Goal: Information Seeking & Learning: Find specific page/section

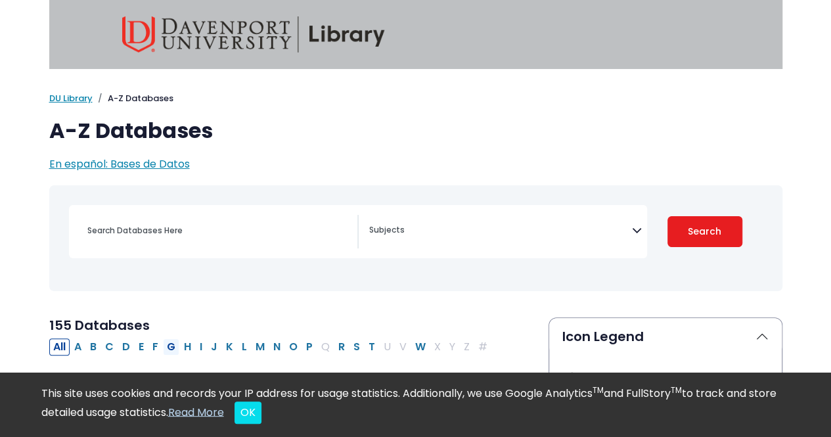
click at [165, 343] on button "G" at bounding box center [171, 346] width 16 height 17
select select "Database Subject Filter"
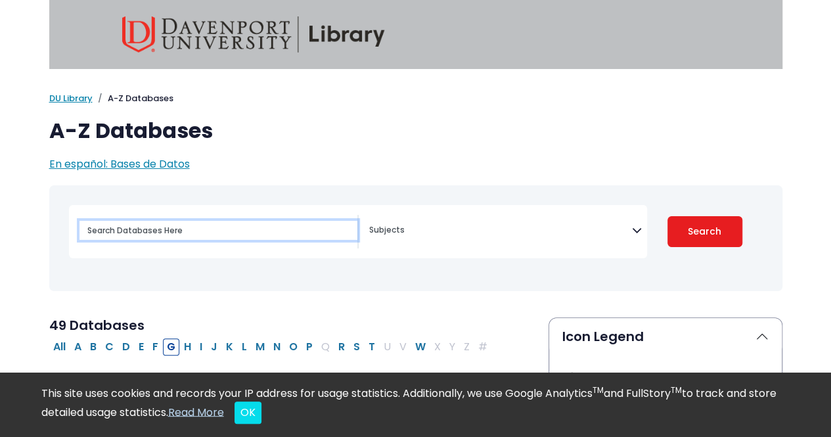
click at [194, 223] on input "Search database by title or keyword" at bounding box center [218, 230] width 278 height 19
type input "[PERSON_NAME]"
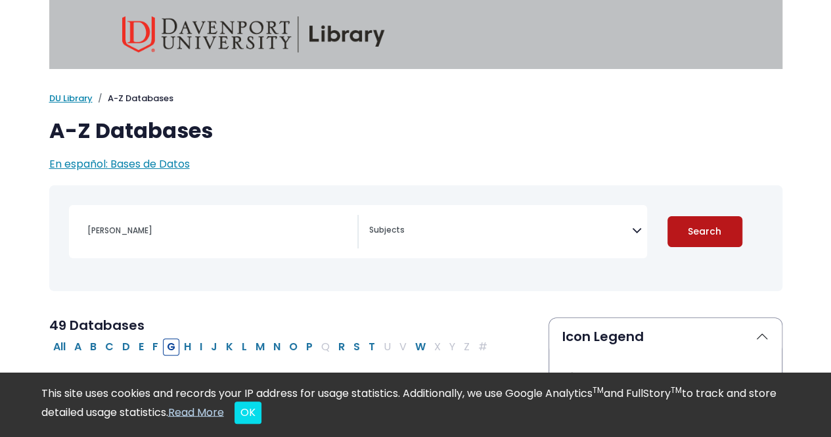
click at [721, 228] on button "Search" at bounding box center [704, 231] width 75 height 31
select select "Database Subject Filter"
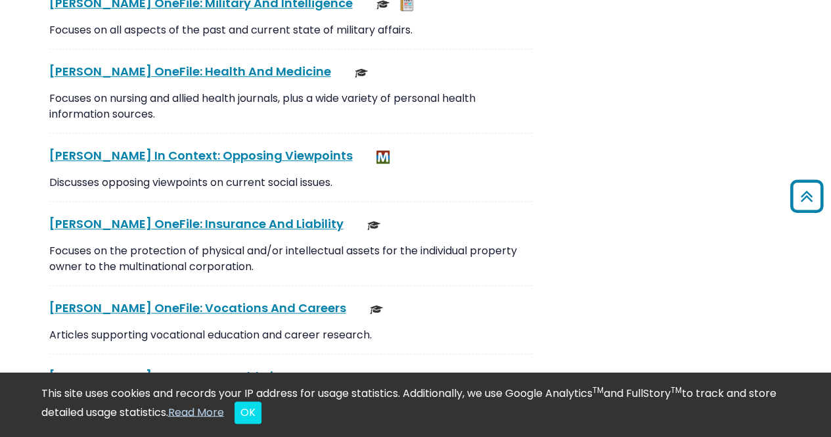
scroll to position [2875, 0]
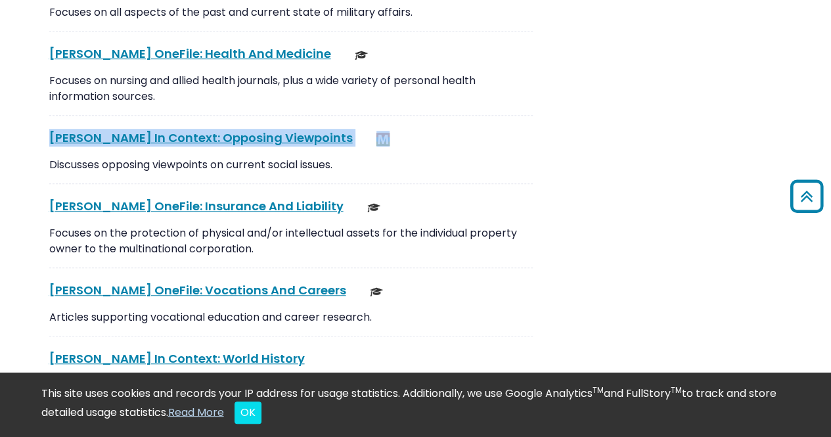
drag, startPoint x: 303, startPoint y: 92, endPoint x: 423, endPoint y: 112, distance: 121.2
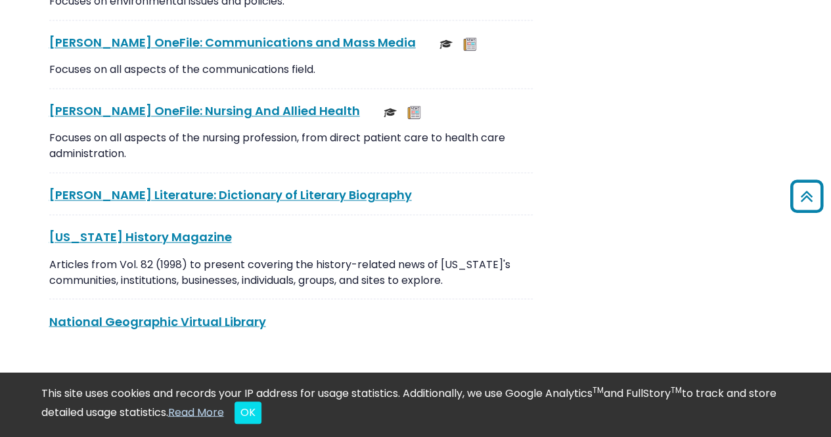
scroll to position [3512, 0]
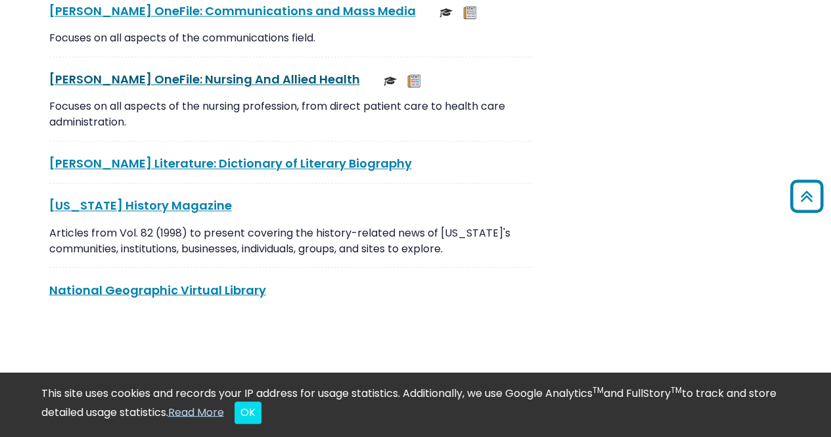
click at [220, 71] on link "[PERSON_NAME] OneFile: Nursing And Allied Health This link opens in a new window" at bounding box center [204, 79] width 311 height 16
